Goal: Task Accomplishment & Management: Manage account settings

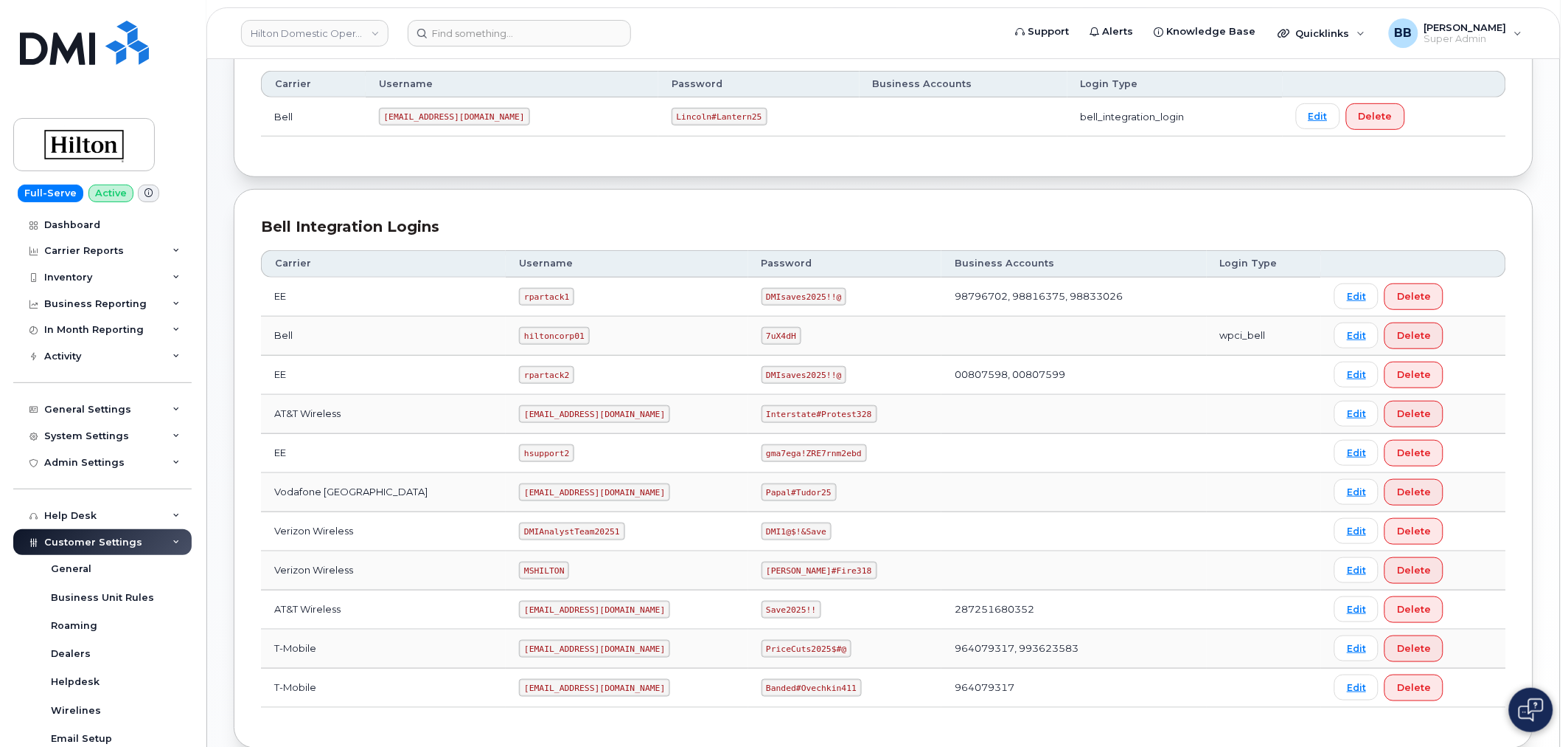
scroll to position [62, 0]
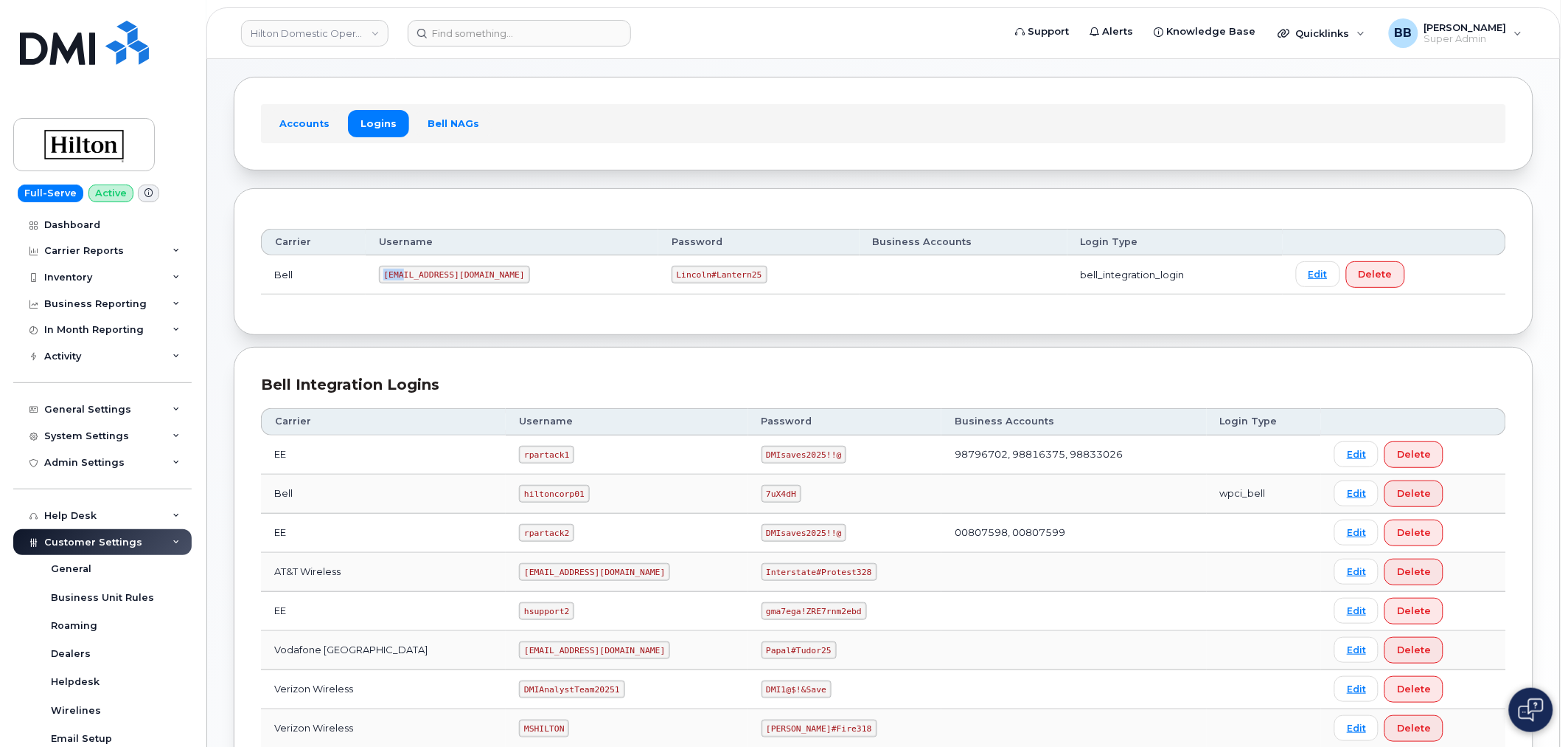
drag, startPoint x: 385, startPoint y: 271, endPoint x: 406, endPoint y: 271, distance: 21.0
click at [406, 271] on code "[EMAIL_ADDRESS][DOMAIN_NAME]" at bounding box center [453, 274] width 151 height 18
click at [420, 336] on section "Carrier Logins Add Carrier Login Accounts Logins Bell NAGs Carrier Username Pas…" at bounding box center [883, 465] width 1300 height 882
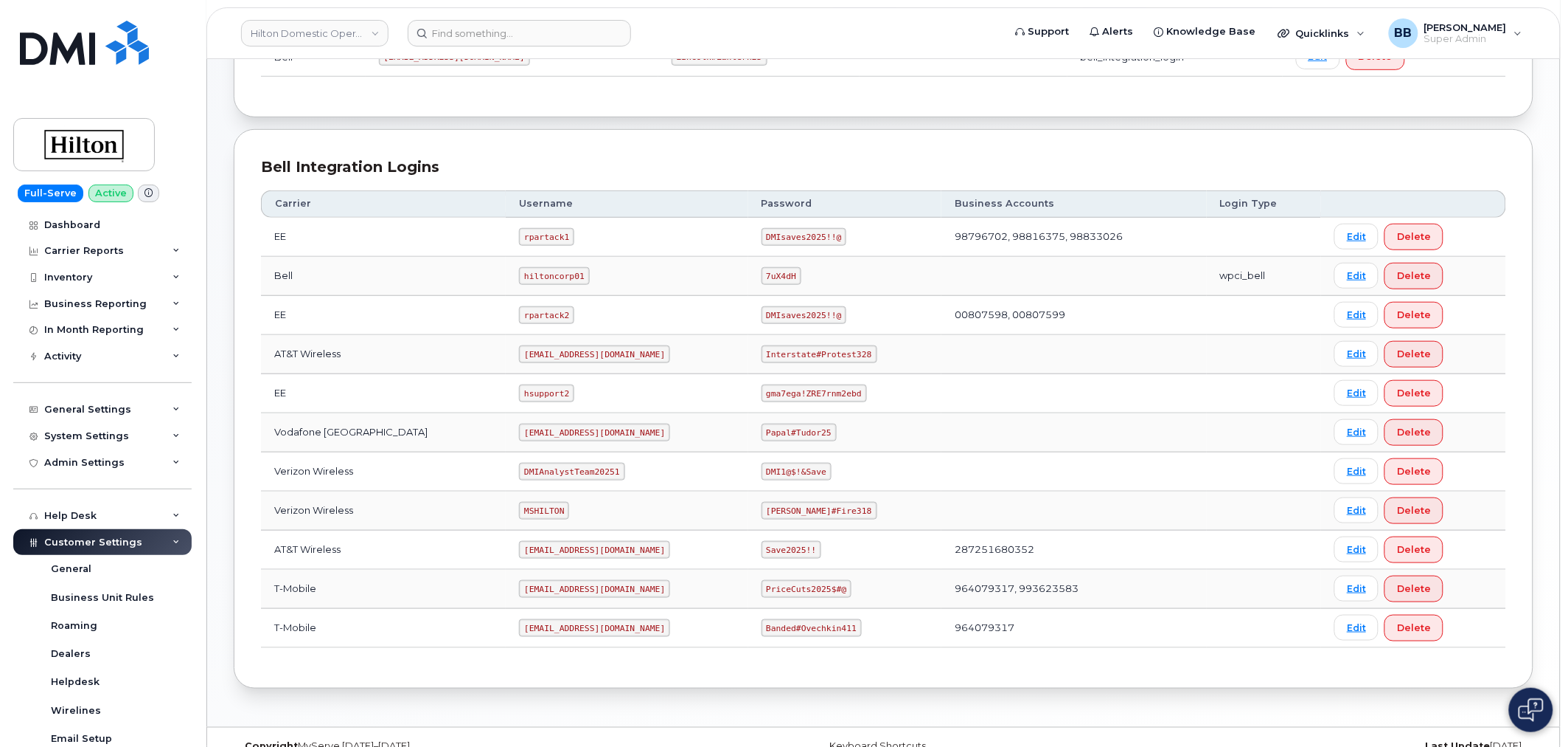
scroll to position [307, 0]
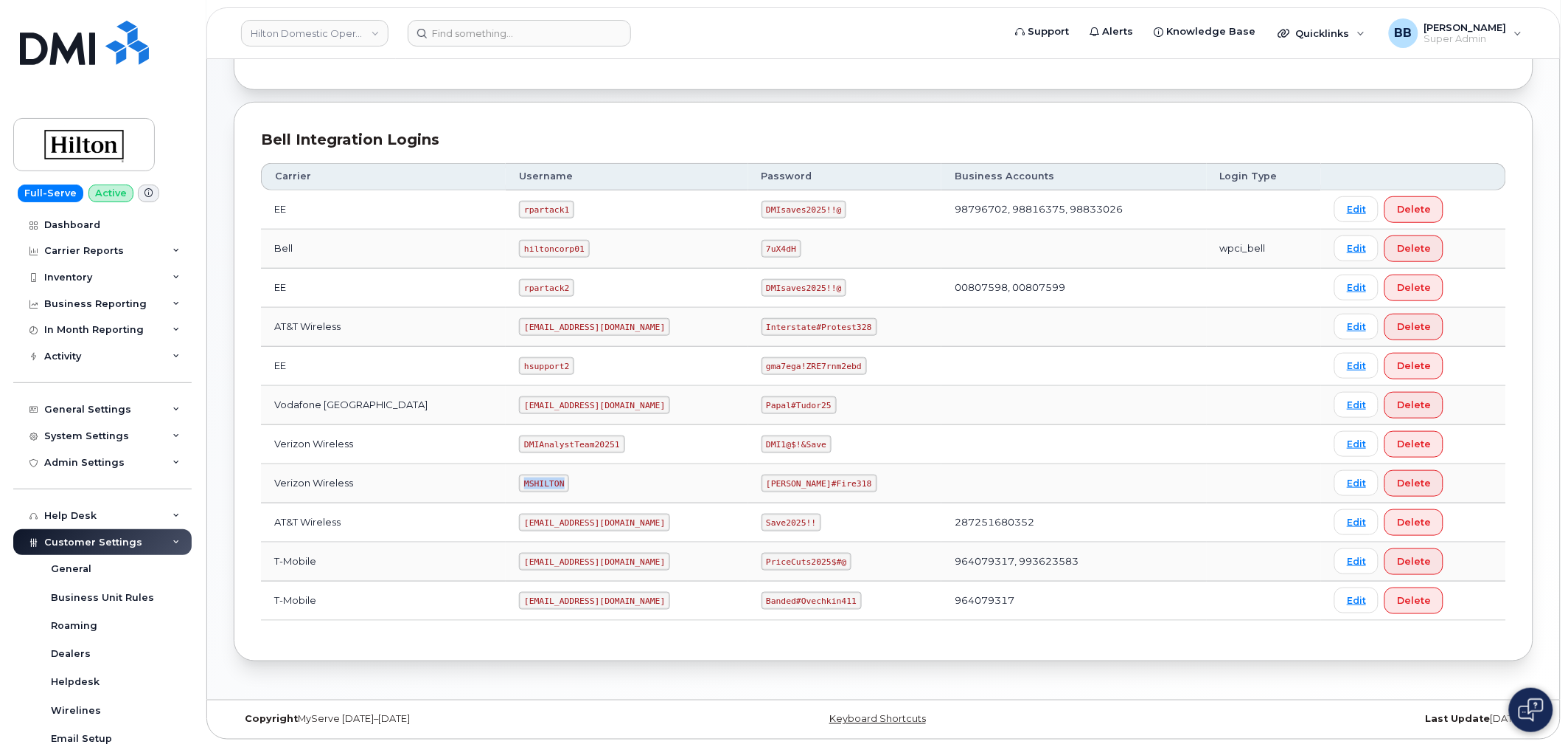
drag, startPoint x: 498, startPoint y: 480, endPoint x: 537, endPoint y: 479, distance: 39.0
click at [540, 481] on code "MSHILTON" at bounding box center [544, 483] width 50 height 18
copy code "MSHILTON"
click at [1199, 482] on td at bounding box center [1074, 483] width 266 height 39
click at [1352, 481] on link "Edit" at bounding box center [1356, 482] width 45 height 26
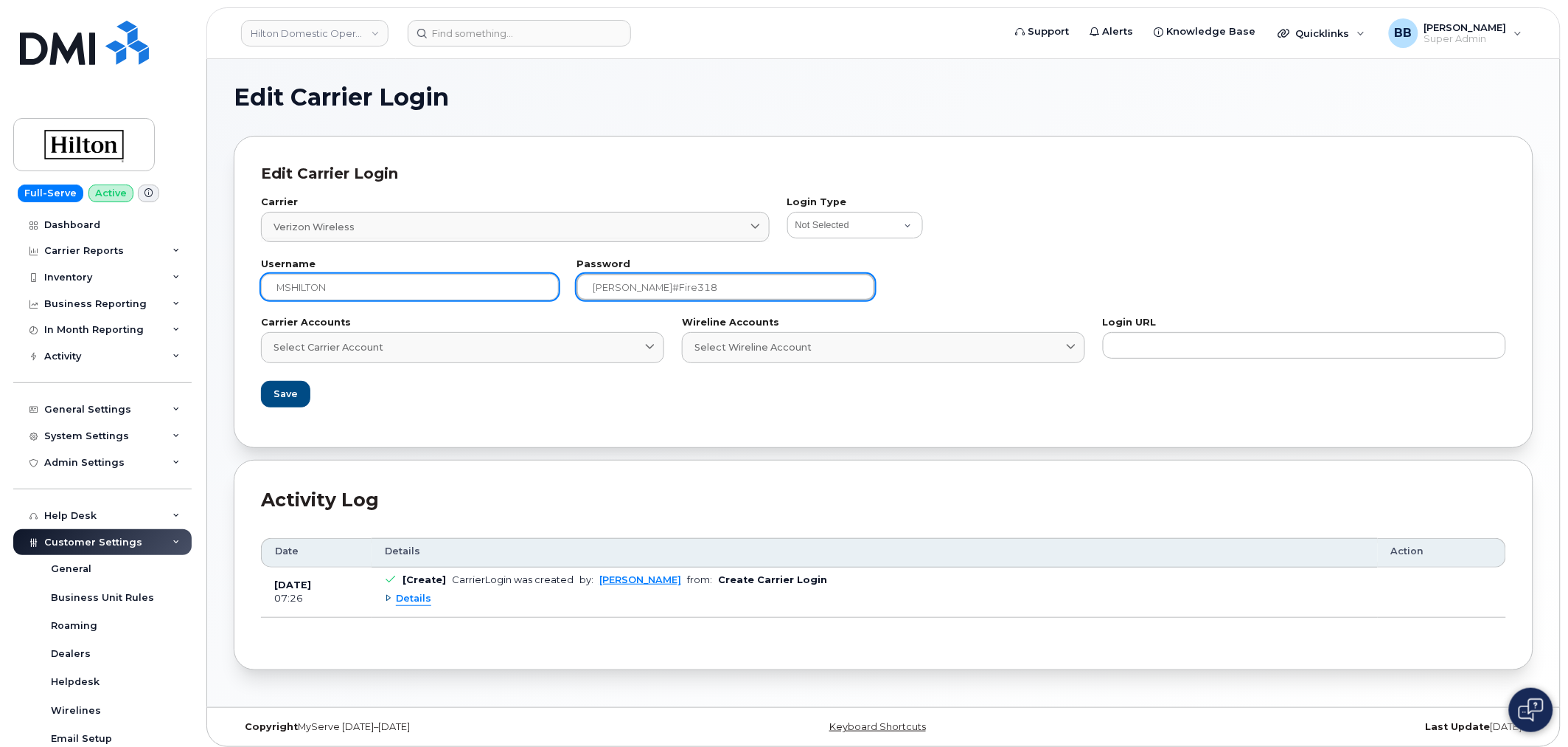
drag, startPoint x: 689, startPoint y: 289, endPoint x: 526, endPoint y: 273, distance: 163.8
click at [526, 273] on div "Username MSHILTON Password [PERSON_NAME][SECURITY_DATA]" at bounding box center [883, 279] width 1263 height 58
paste input "m9r4E5pV.&PC3/j"
type input "m9r4E5pV.&PC3/j"
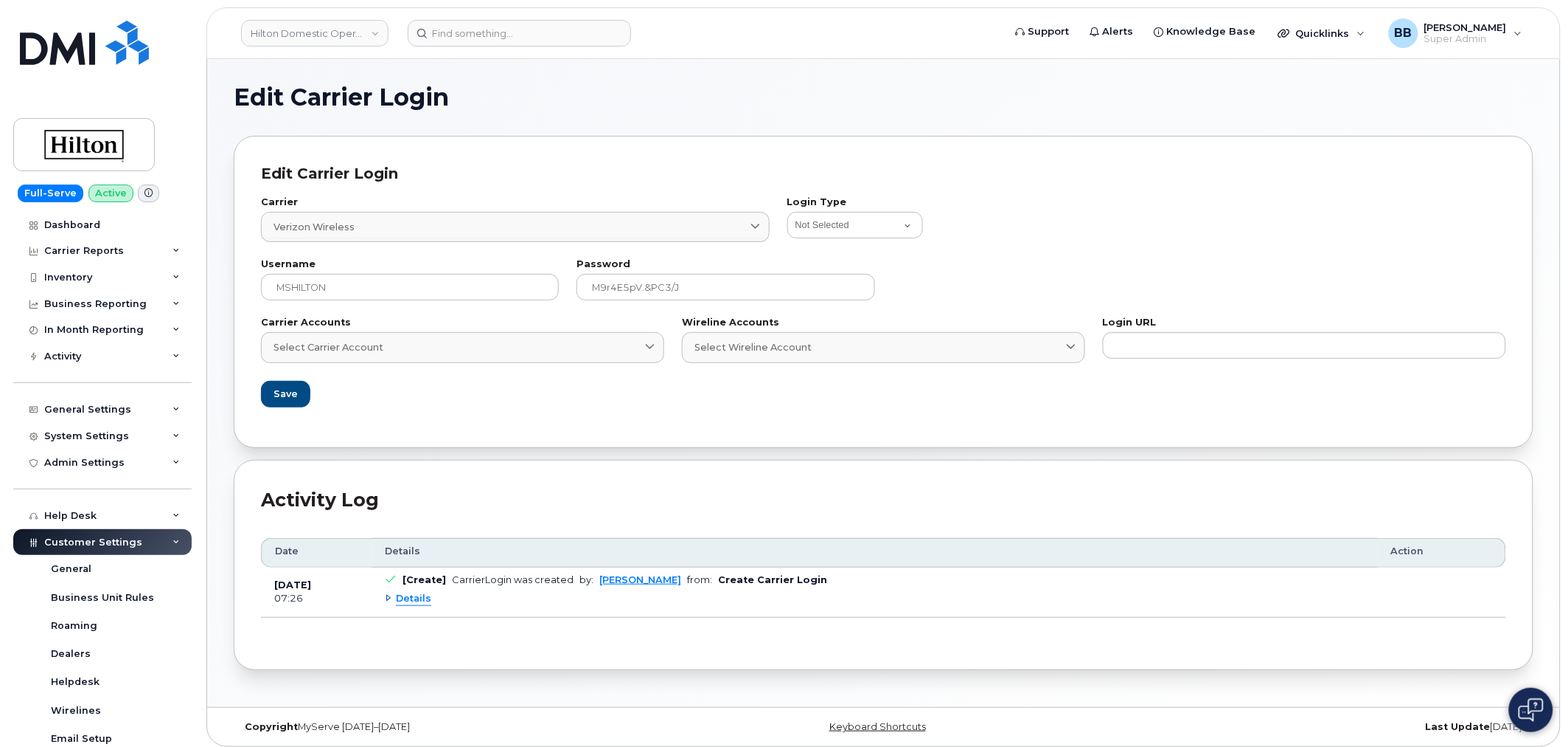
click at [954, 296] on div "Username MSHILTON Password [SECURITY_DATA]" at bounding box center [883, 279] width 1263 height 58
click at [290, 393] on span "Save" at bounding box center [286, 393] width 25 height 14
